Goal: Transaction & Acquisition: Subscribe to service/newsletter

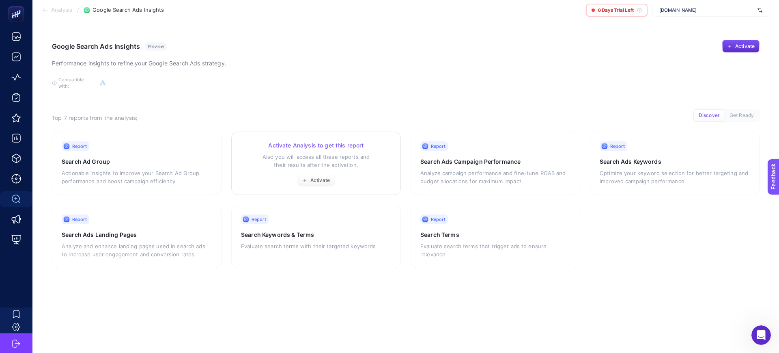
drag, startPoint x: 302, startPoint y: 181, endPoint x: 302, endPoint y: 158, distance: 23.1
click at [301, 158] on p "Also you will access all these reports and their results after the activation." at bounding box center [316, 161] width 150 height 16
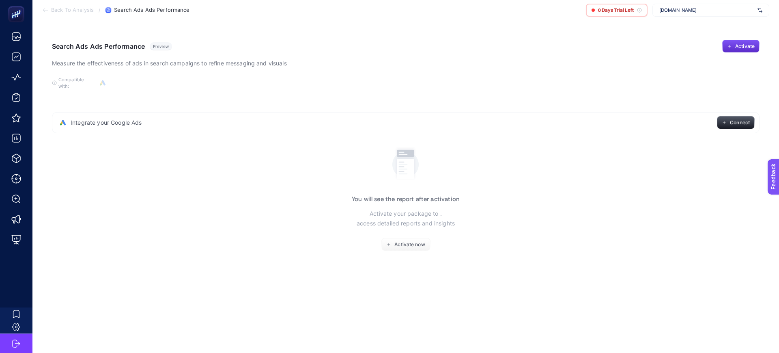
click at [402, 210] on p "Activate your package to . access detailed reports and insights" at bounding box center [406, 218] width 98 height 19
drag, startPoint x: 399, startPoint y: 226, endPoint x: 401, endPoint y: 230, distance: 5.1
click at [400, 226] on div "You will see the report after activation Activate your package to . access deta…" at bounding box center [406, 197] width 108 height 107
click at [404, 241] on span "Activate now" at bounding box center [410, 244] width 30 height 6
click at [125, 119] on span "Integrate your Google Ads" at bounding box center [106, 123] width 71 height 8
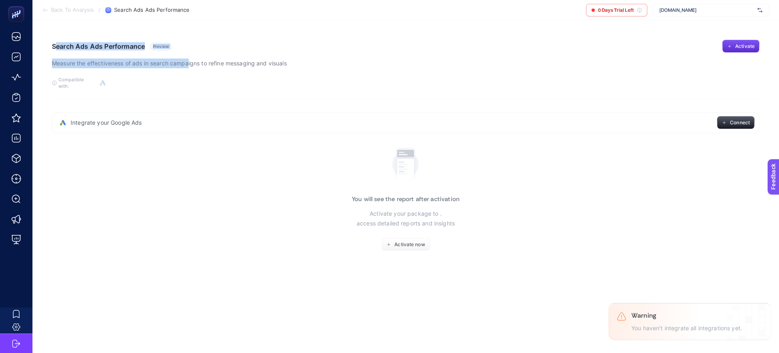
drag, startPoint x: 58, startPoint y: 40, endPoint x: 293, endPoint y: 60, distance: 235.9
click at [194, 59] on div "Search Ads Ads Performance Preview Measure the effectiveness of ads in search c…" at bounding box center [406, 54] width 708 height 28
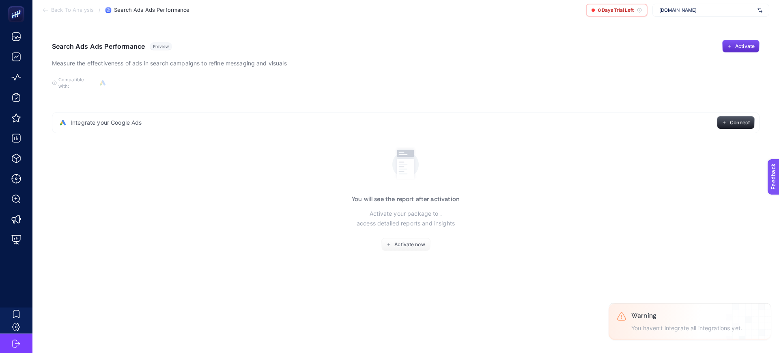
click at [319, 66] on div "Search Ads Ads Performance Preview Measure the effectiveness of ads in search c…" at bounding box center [406, 54] width 708 height 28
click at [401, 242] on button "Activate now" at bounding box center [406, 244] width 49 height 13
click at [564, 175] on section "You will see the report after activation Activate your package to . access deta…" at bounding box center [406, 197] width 708 height 128
click at [519, 254] on section "You will see the report after activation Activate your package to . access deta…" at bounding box center [406, 197] width 708 height 128
